Goal: Task Accomplishment & Management: Complete application form

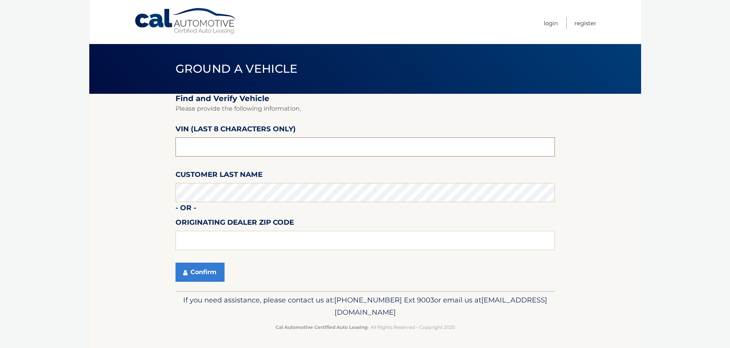
click at [205, 152] on input "text" at bounding box center [365, 147] width 379 height 19
type input "ph165663"
click at [201, 242] on input "text" at bounding box center [365, 240] width 379 height 19
type input "19047"
click at [201, 274] on button "Confirm" at bounding box center [200, 272] width 49 height 19
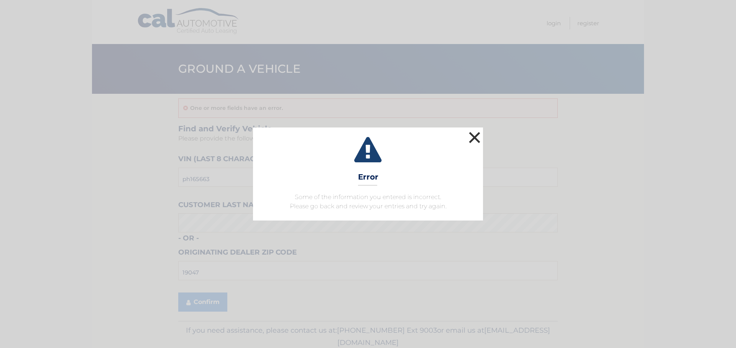
click at [472, 138] on button "×" at bounding box center [474, 137] width 15 height 15
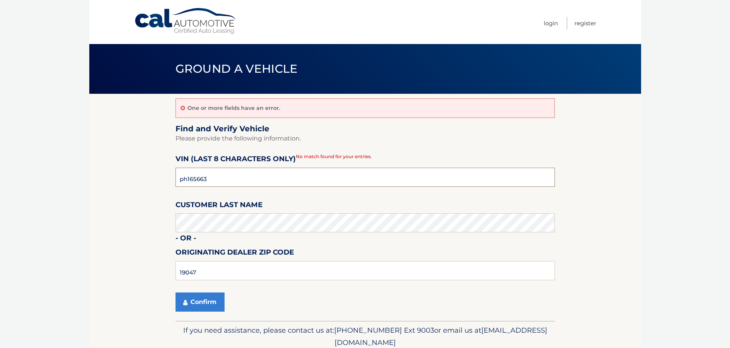
click at [248, 177] on input "ph165663" at bounding box center [365, 177] width 379 height 19
type input "p*******"
type input "PH165663"
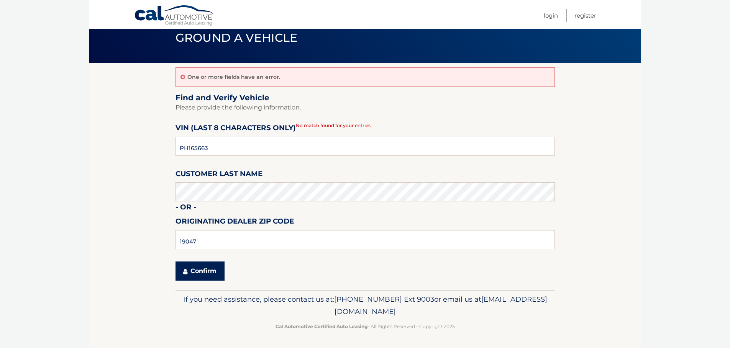
click at [197, 270] on button "Confirm" at bounding box center [200, 271] width 49 height 19
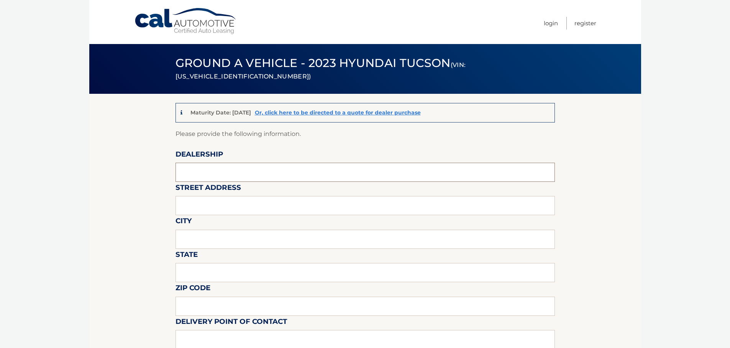
click at [200, 171] on input "text" at bounding box center [365, 172] width 379 height 19
type input "fred beans hyundai langhorne"
type input "1106 e lincoln hwy"
type input "langhorne"
type input "pa"
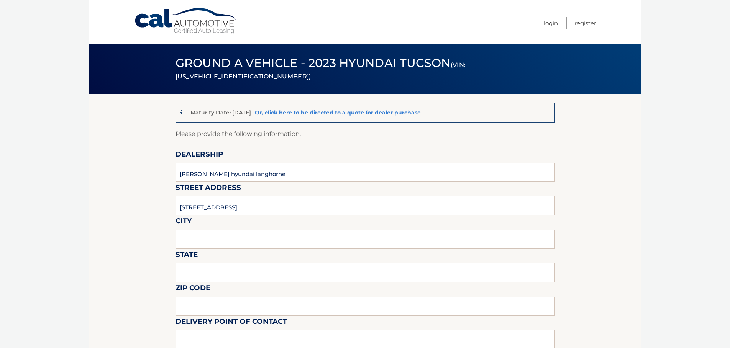
type input "19047"
type input "zach radoff"
type input "2159458000"
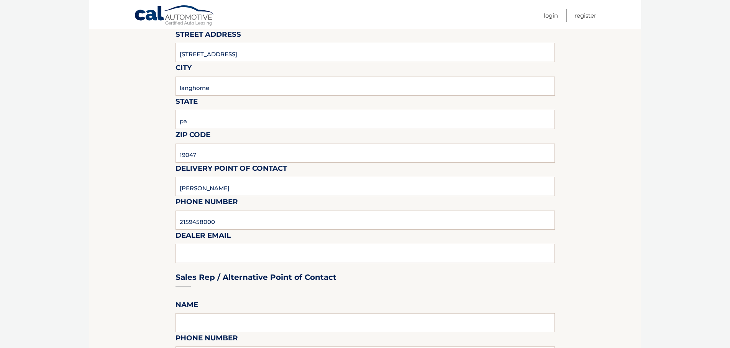
scroll to position [192, 0]
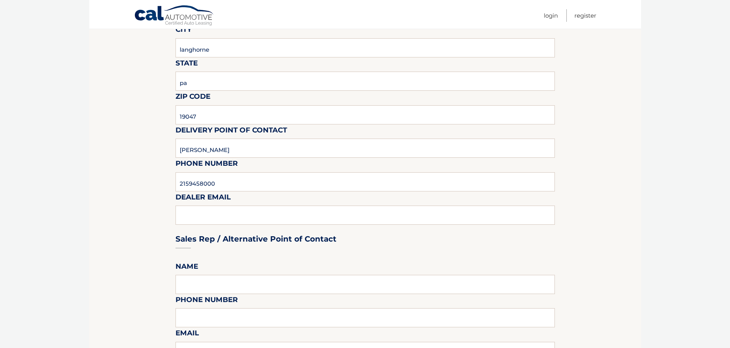
click at [181, 215] on div "Sales Rep / Alternative Point of Contact" at bounding box center [365, 225] width 379 height 54
click at [210, 219] on div "Sales Rep / Alternative Point of Contact" at bounding box center [365, 225] width 379 height 54
click at [232, 184] on input "2159458000" at bounding box center [365, 181] width 379 height 19
click at [234, 217] on div "Sales Rep / Alternative Point of Contact" at bounding box center [365, 225] width 379 height 54
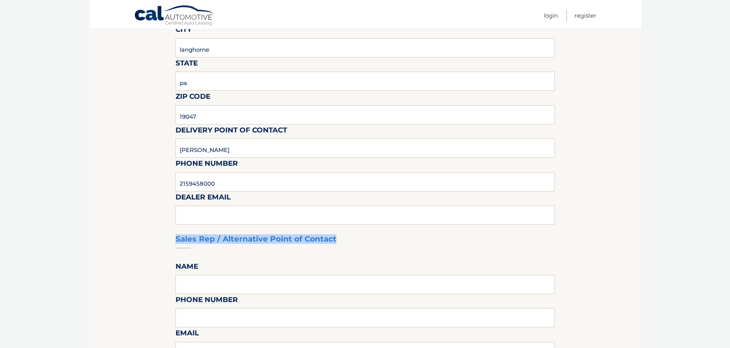
click at [234, 217] on div "Sales Rep / Alternative Point of Contact" at bounding box center [365, 225] width 379 height 54
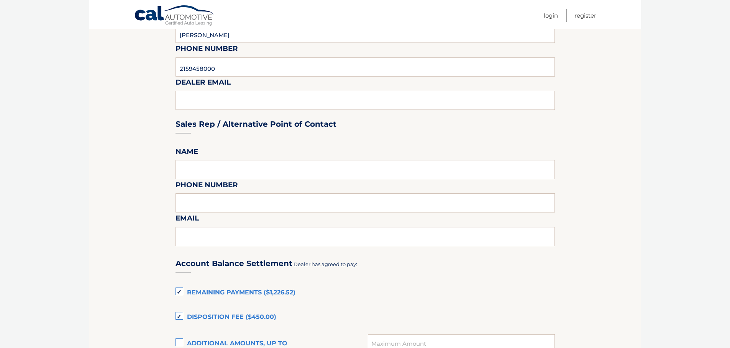
click at [139, 168] on section "Maturity Date: 01/08/2026 Or, click here to be directed to a quote for dealer p…" at bounding box center [365, 207] width 552 height 840
click at [198, 173] on input "text" at bounding box center [365, 169] width 379 height 19
type input "ZACH RADOFF"
type input "2159458003"
type input "zradoff@fredbeans.com"
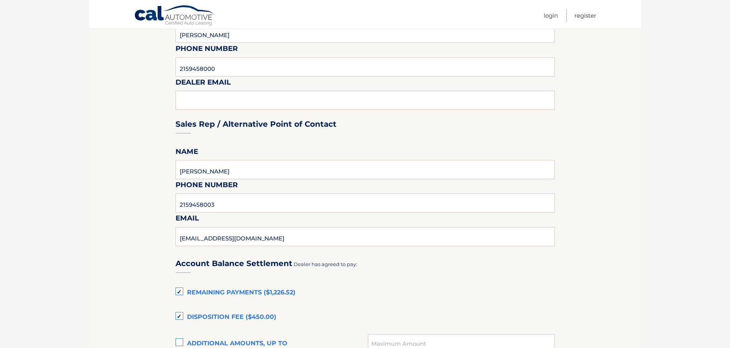
click at [138, 239] on section "Maturity Date: 01/08/2026 Or, click here to be directed to a quote for dealer p…" at bounding box center [365, 207] width 552 height 840
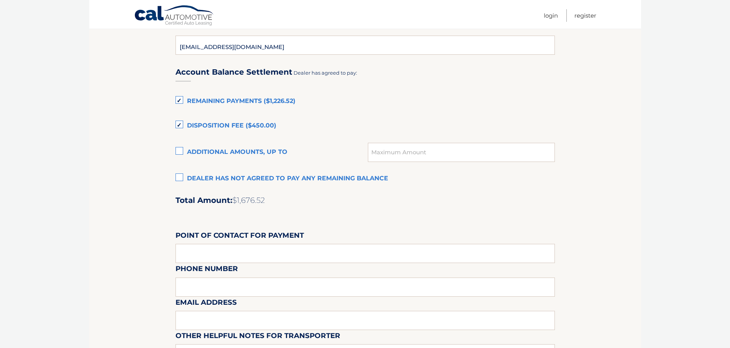
scroll to position [537, 0]
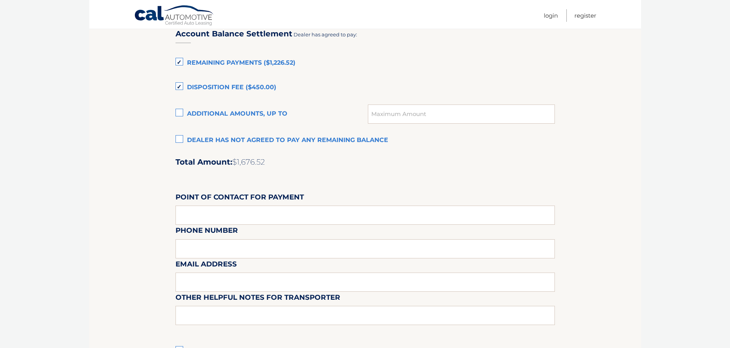
click at [179, 139] on label "Dealer has not agreed to pay any remaining balance" at bounding box center [365, 140] width 379 height 15
click at [0, 0] on input "Dealer has not agreed to pay any remaining balance" at bounding box center [0, 0] width 0 height 0
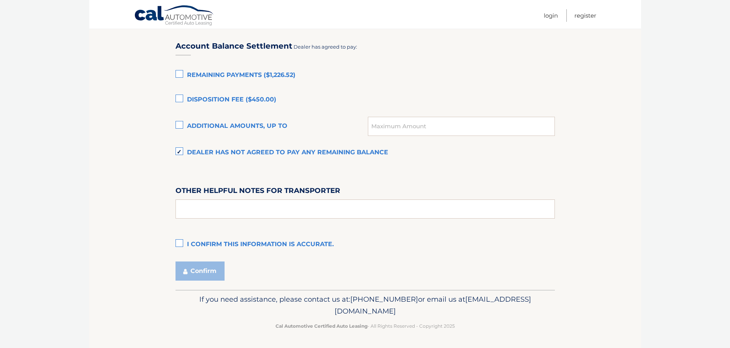
click at [176, 245] on label "I confirm this information is accurate." at bounding box center [365, 244] width 379 height 15
click at [0, 0] on input "I confirm this information is accurate." at bounding box center [0, 0] width 0 height 0
click at [202, 271] on button "Confirm" at bounding box center [200, 271] width 49 height 19
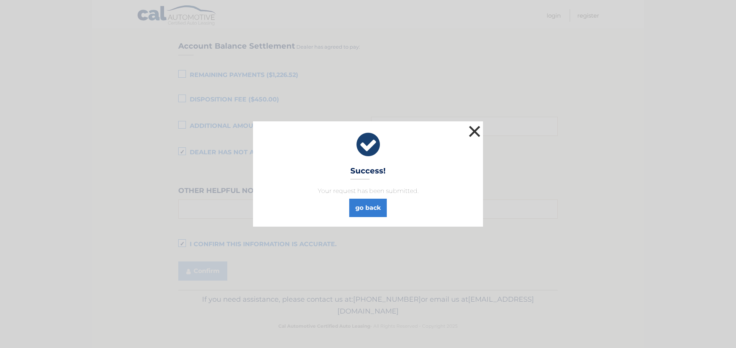
click at [477, 128] on button "×" at bounding box center [474, 131] width 15 height 15
